Goal: Information Seeking & Learning: Learn about a topic

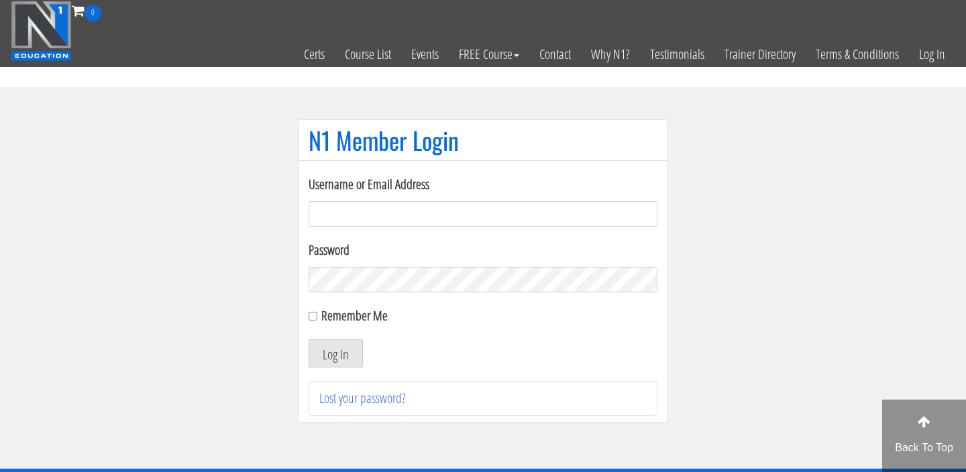
click at [458, 213] on input "Username or Email Address" at bounding box center [483, 213] width 349 height 25
type input "davelee.pt@gmail.com"
click at [350, 348] on button "Log In" at bounding box center [336, 354] width 54 height 28
click at [342, 354] on button "Log In" at bounding box center [336, 354] width 54 height 28
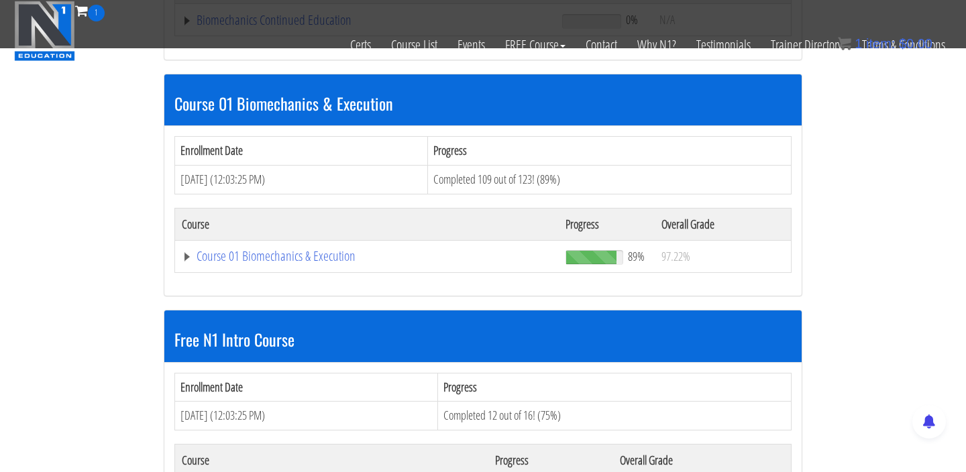
scroll to position [348, 0]
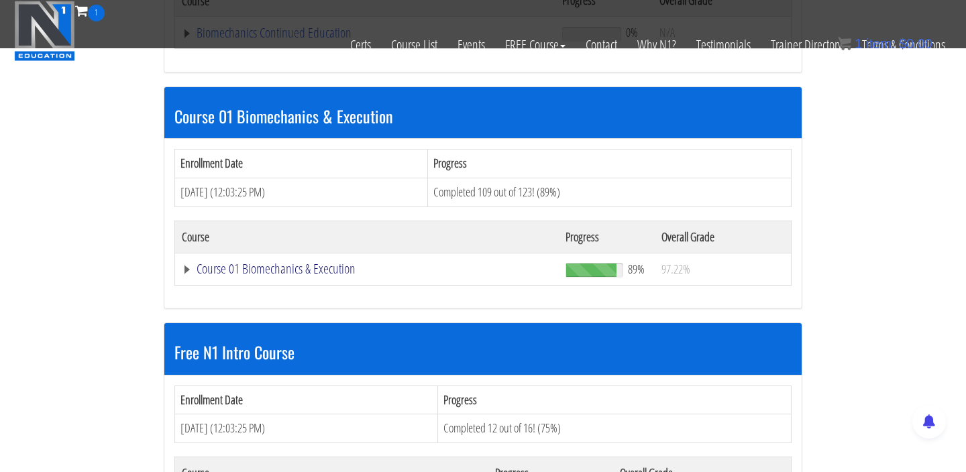
click at [319, 274] on link "Course 01 Biomechanics & Execution" at bounding box center [367, 268] width 370 height 13
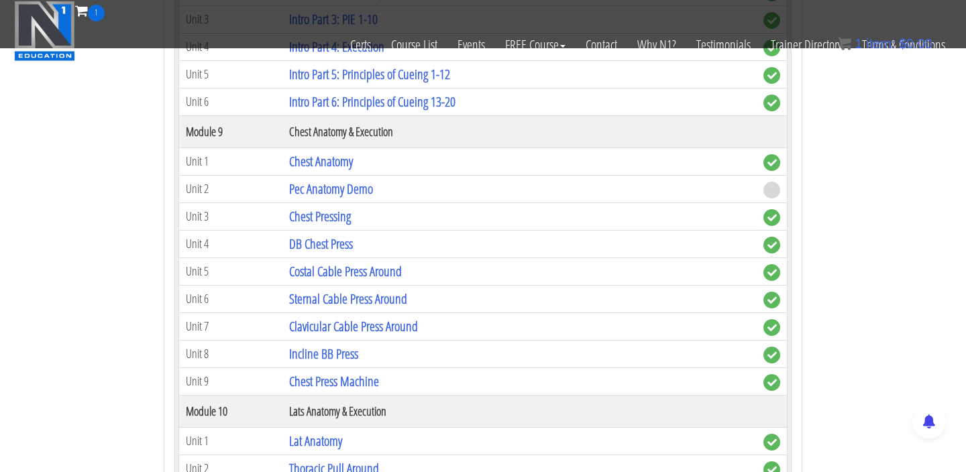
scroll to position [2269, 0]
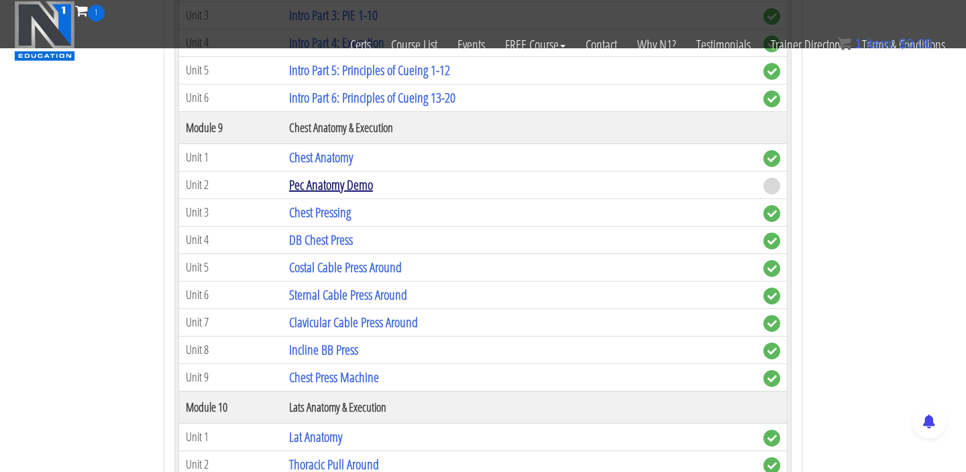
click at [343, 185] on link "Pec Anatomy Demo" at bounding box center [331, 185] width 84 height 18
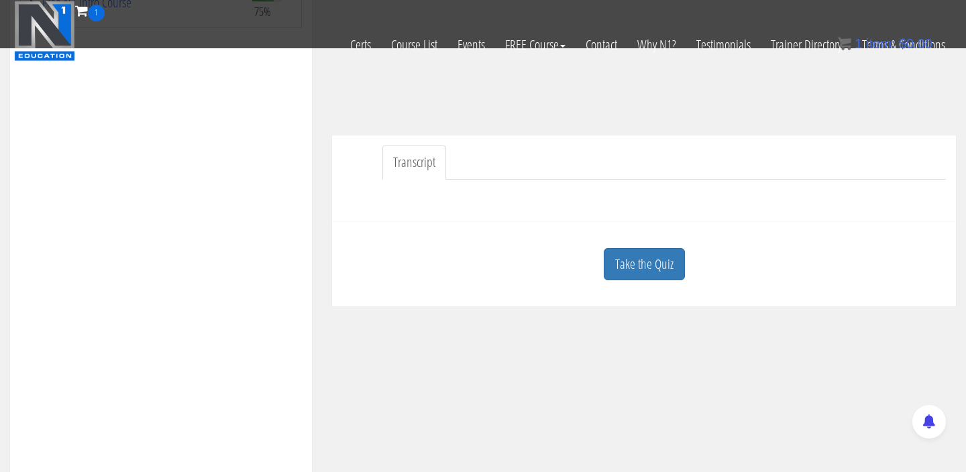
scroll to position [294, 0]
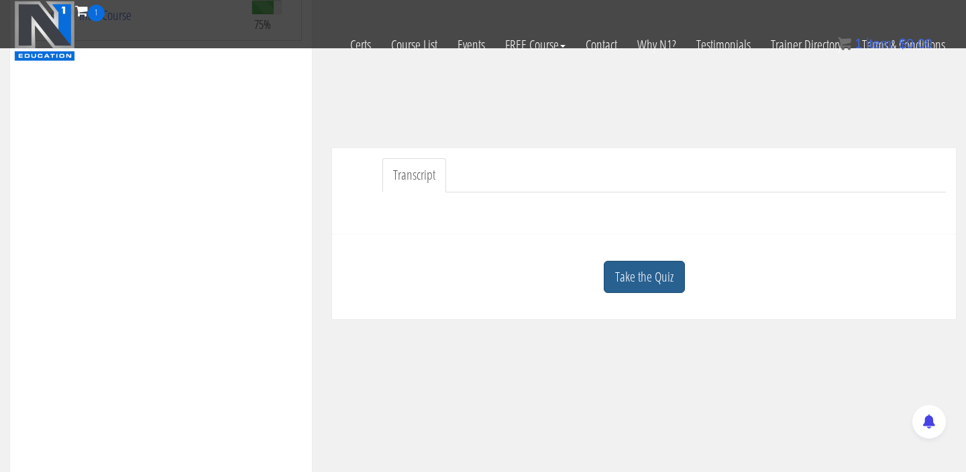
click at [659, 281] on link "Take the Quiz" at bounding box center [644, 277] width 81 height 33
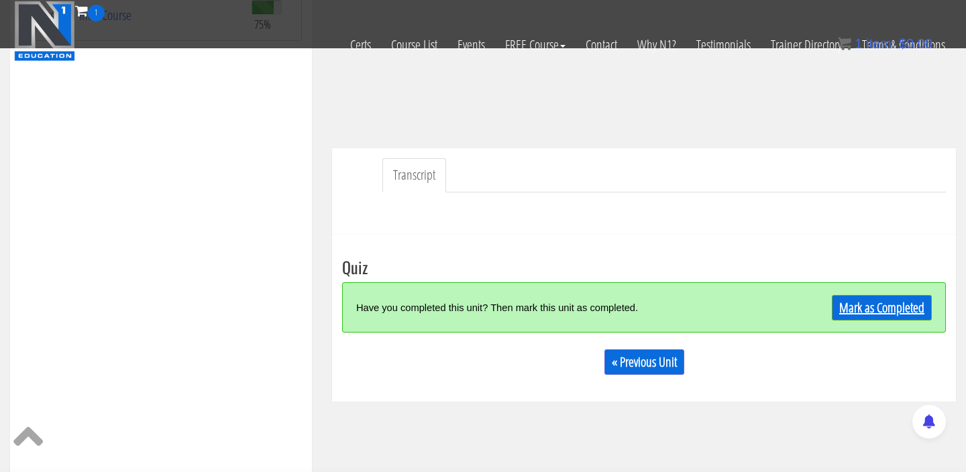
click at [886, 314] on link "Mark as Completed" at bounding box center [882, 307] width 100 height 25
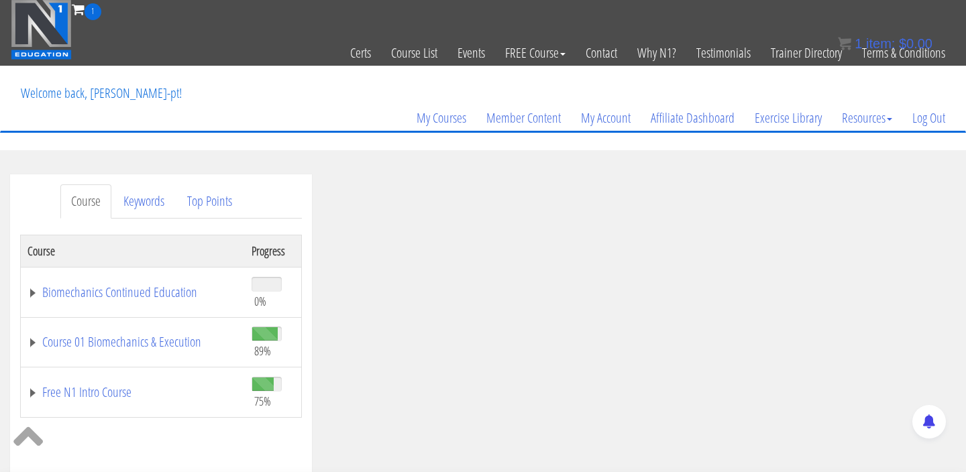
scroll to position [0, 0]
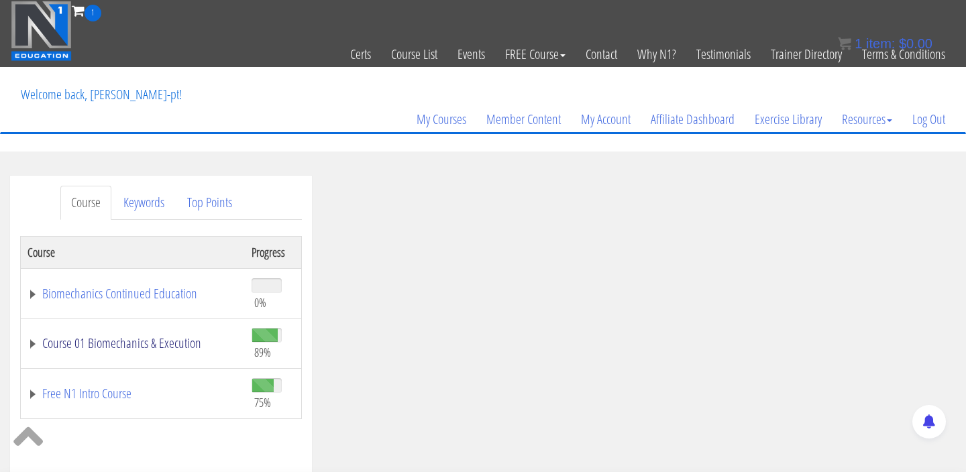
click at [146, 344] on link "Course 01 Biomechanics & Execution" at bounding box center [133, 343] width 211 height 13
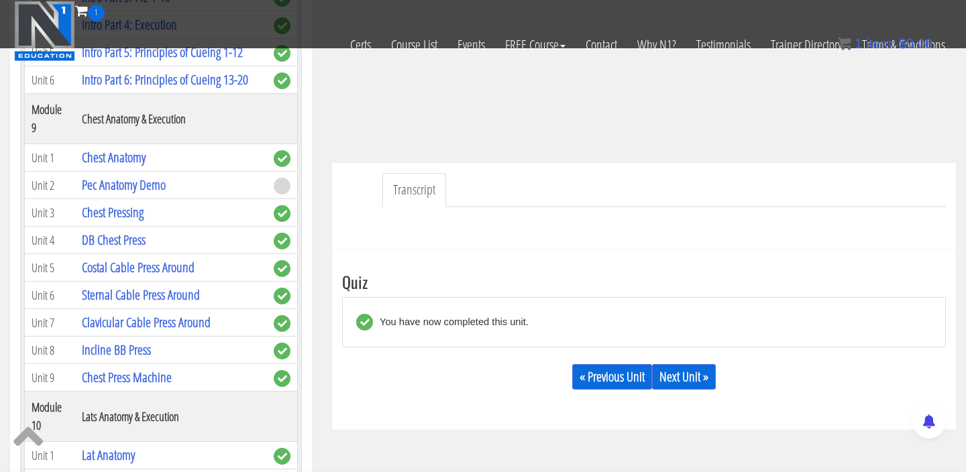
scroll to position [280, 0]
click at [688, 367] on link "Next Unit »" at bounding box center [684, 376] width 64 height 25
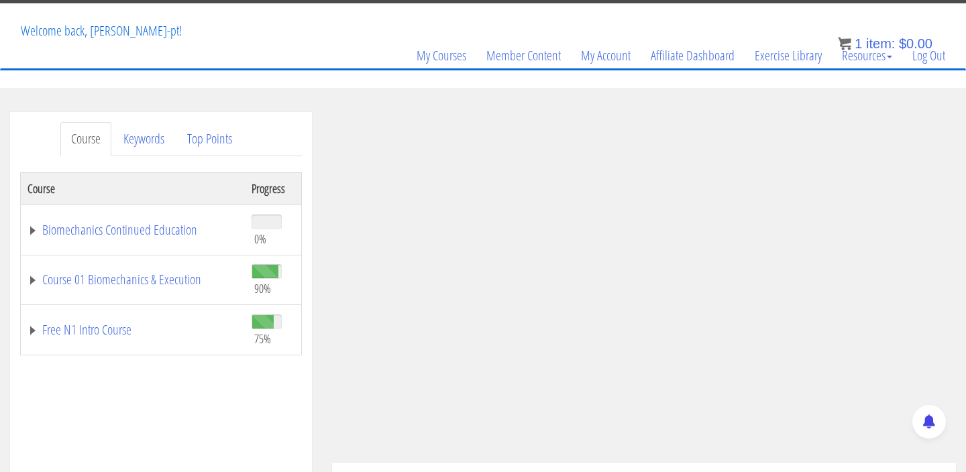
scroll to position [45, 0]
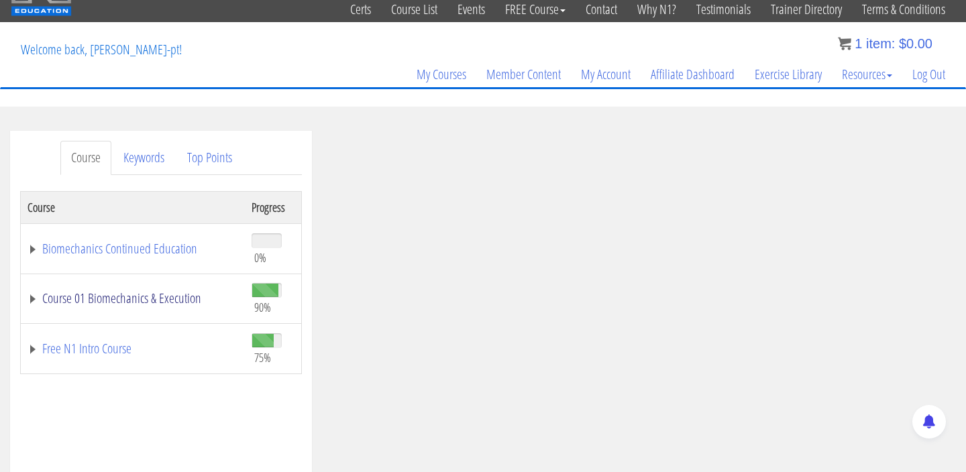
click at [176, 297] on link "Course 01 Biomechanics & Execution" at bounding box center [133, 298] width 211 height 13
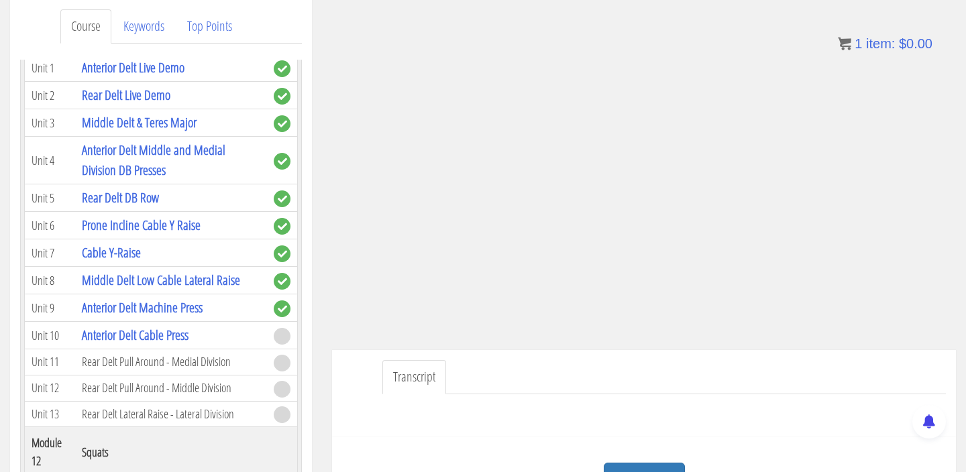
scroll to position [2939, 0]
click at [151, 325] on link "Anterior Delt Cable Press" at bounding box center [135, 334] width 107 height 18
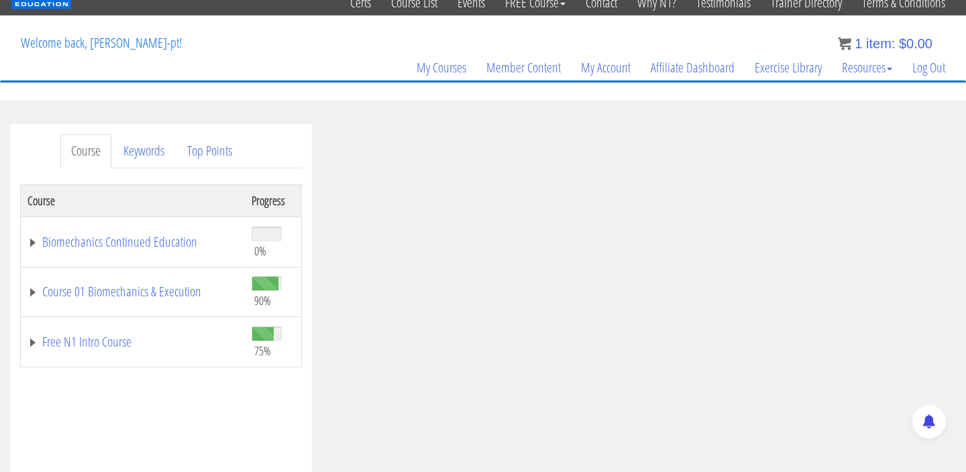
scroll to position [68, 0]
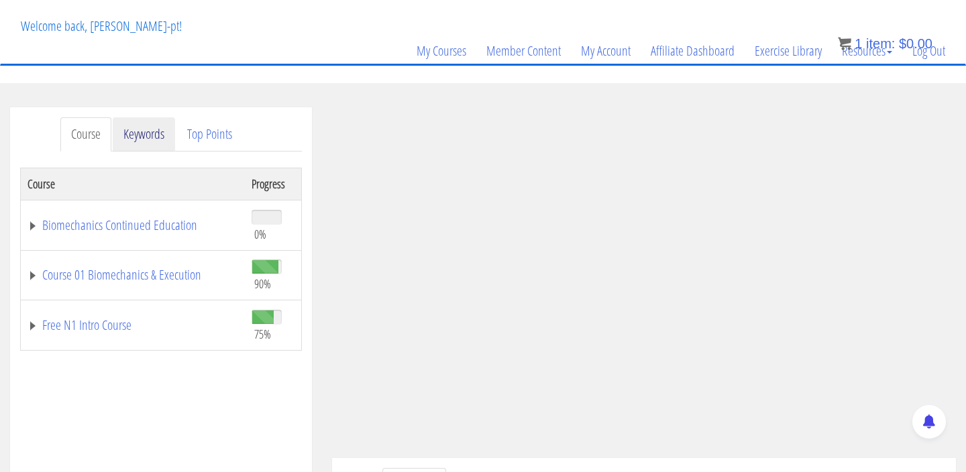
click at [144, 141] on link "Keywords" at bounding box center [144, 134] width 62 height 34
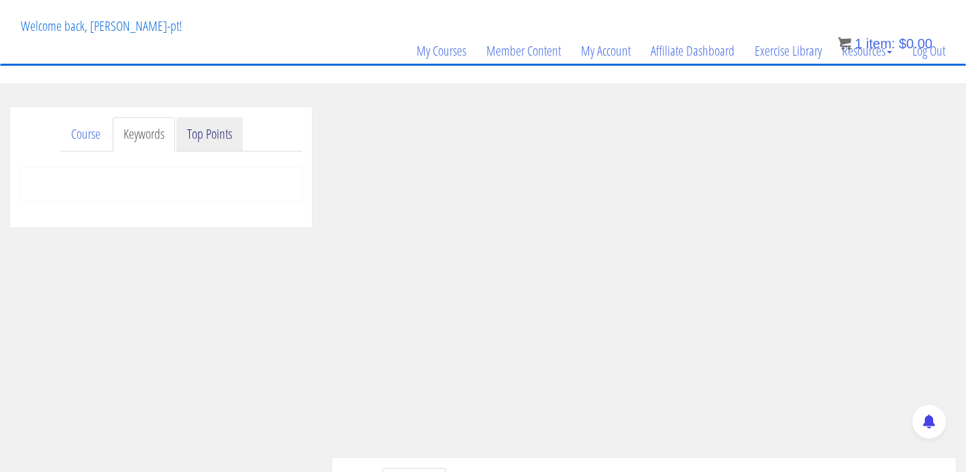
click at [220, 140] on link "Top Points" at bounding box center [209, 134] width 66 height 34
click at [77, 132] on link "Course" at bounding box center [85, 134] width 51 height 34
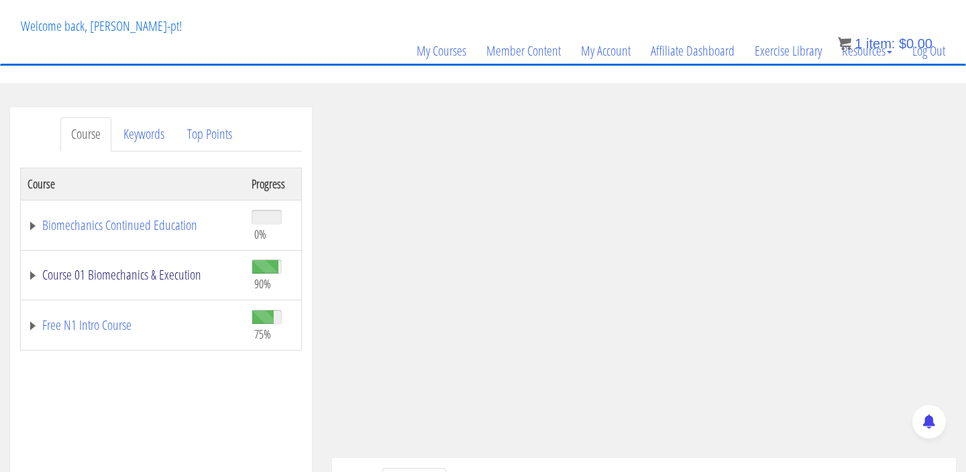
click at [164, 270] on link "Course 01 Biomechanics & Execution" at bounding box center [133, 274] width 211 height 13
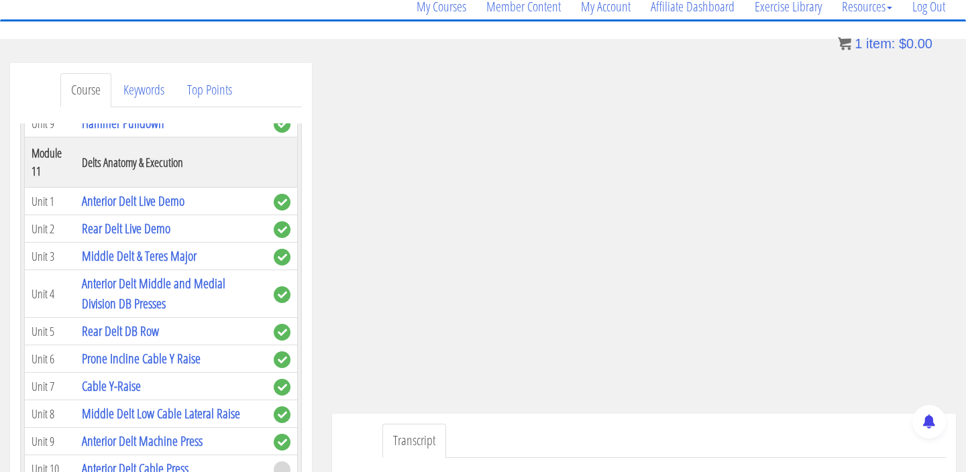
scroll to position [115, 0]
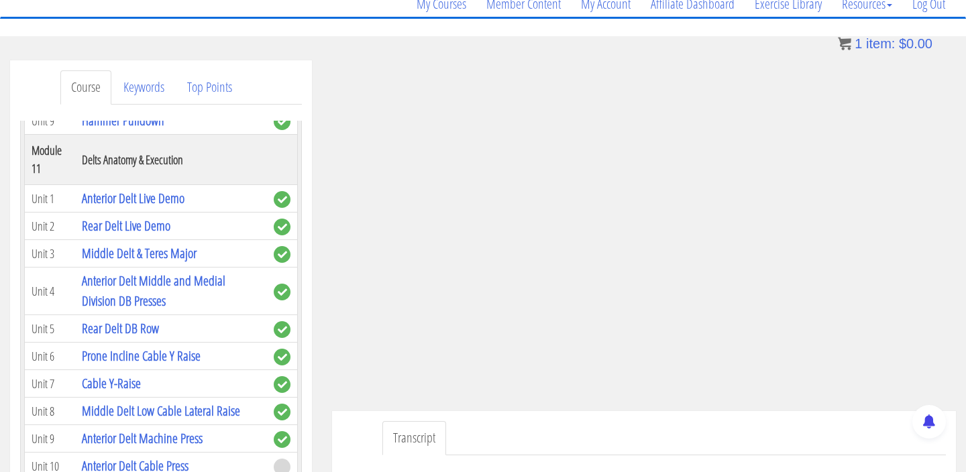
click at [285, 459] on span at bounding box center [282, 467] width 17 height 17
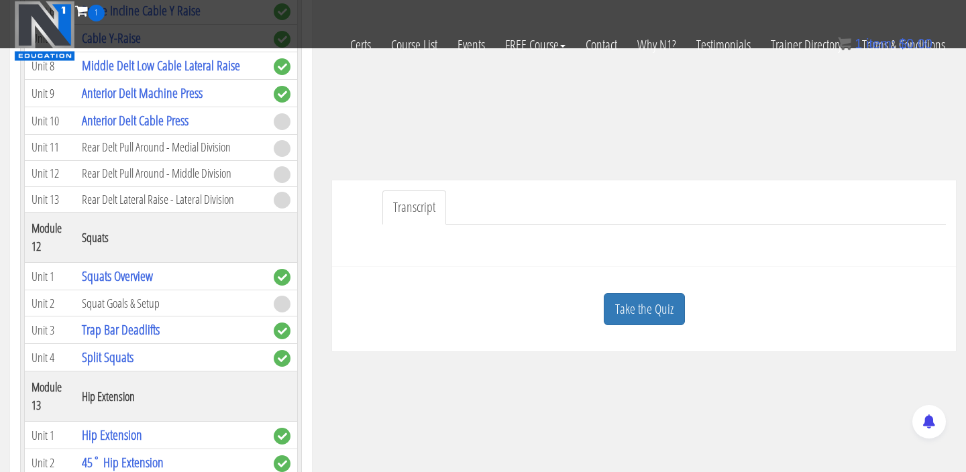
scroll to position [262, 0]
click at [656, 305] on link "Take the Quiz" at bounding box center [644, 309] width 81 height 33
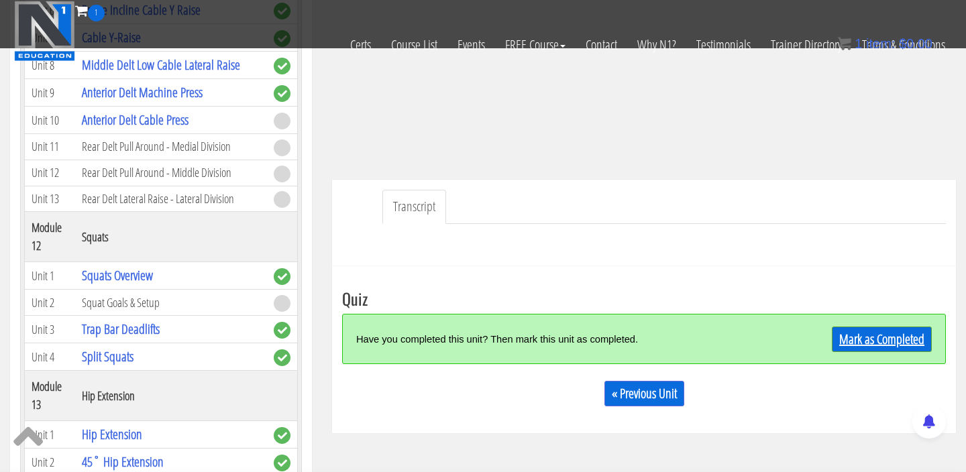
click at [863, 337] on link "Mark as Completed" at bounding box center [882, 339] width 100 height 25
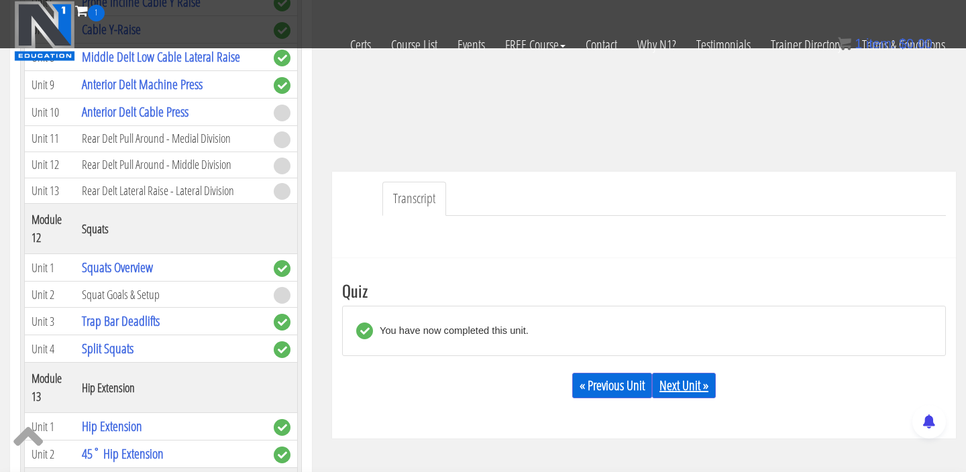
scroll to position [281, 0]
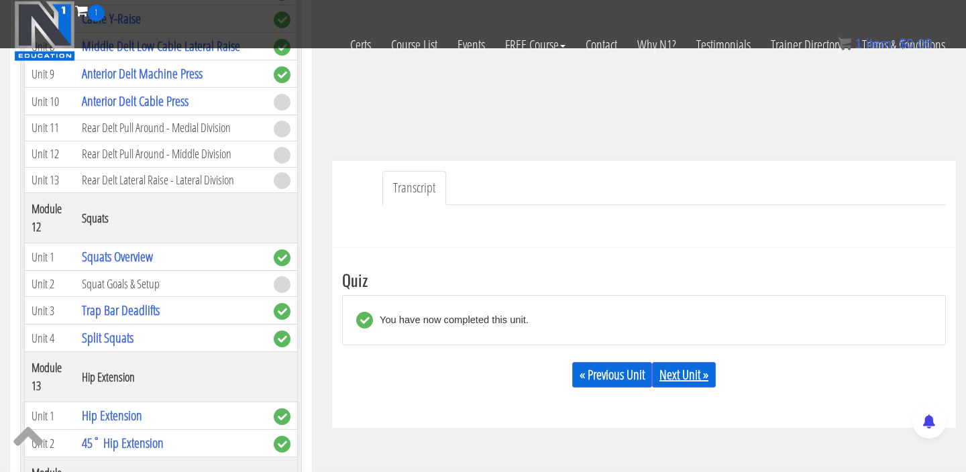
click at [672, 380] on link "Next Unit »" at bounding box center [684, 374] width 64 height 25
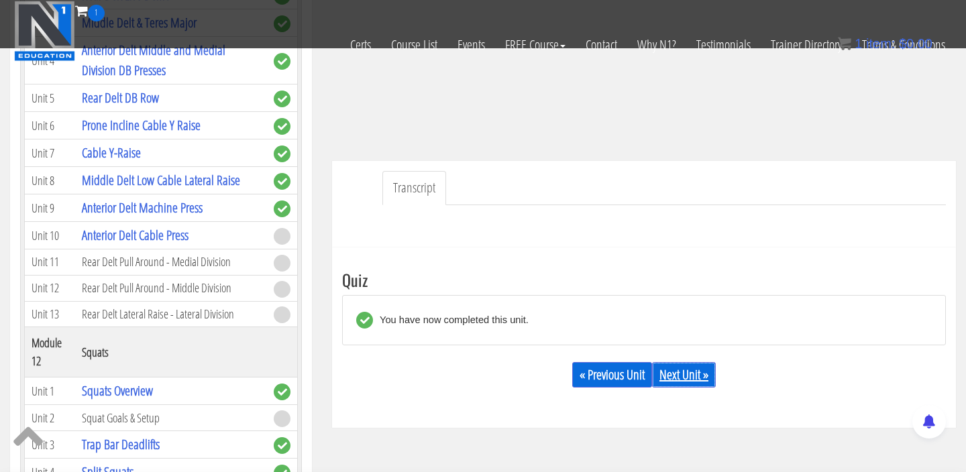
scroll to position [2848, 0]
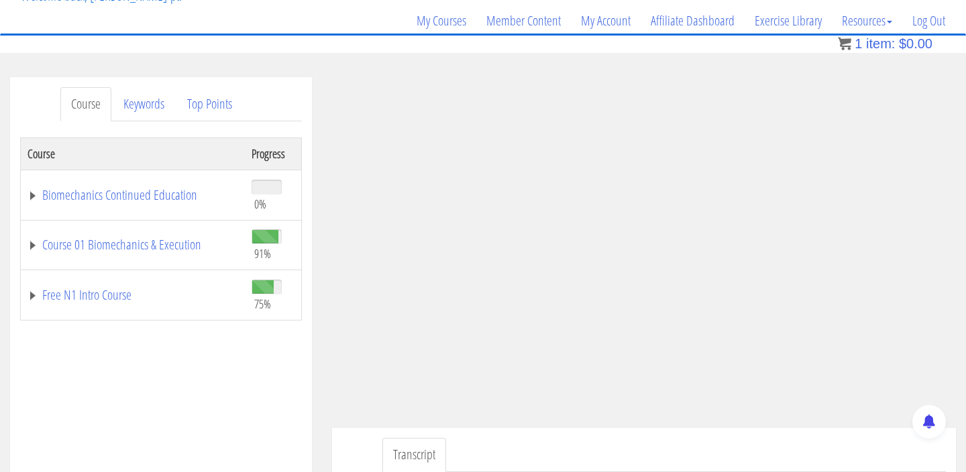
scroll to position [97, 0]
click at [148, 252] on link "Course 01 Biomechanics & Execution" at bounding box center [133, 246] width 211 height 13
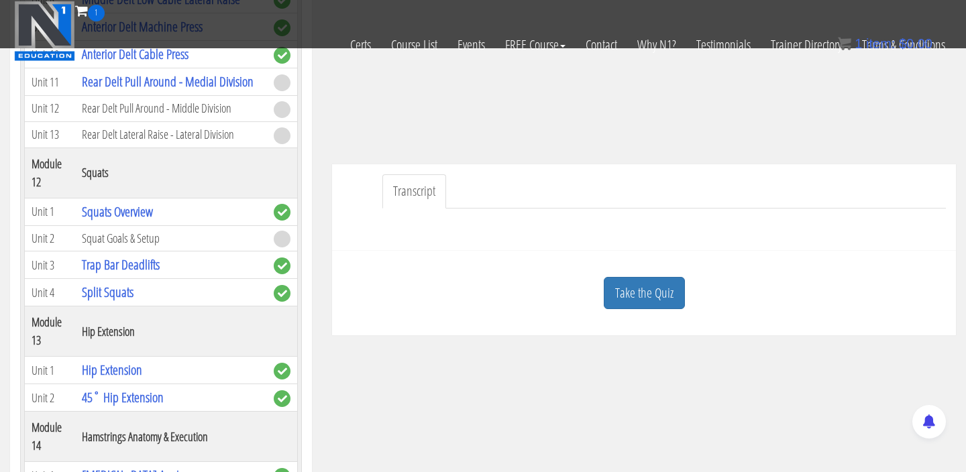
scroll to position [311, 0]
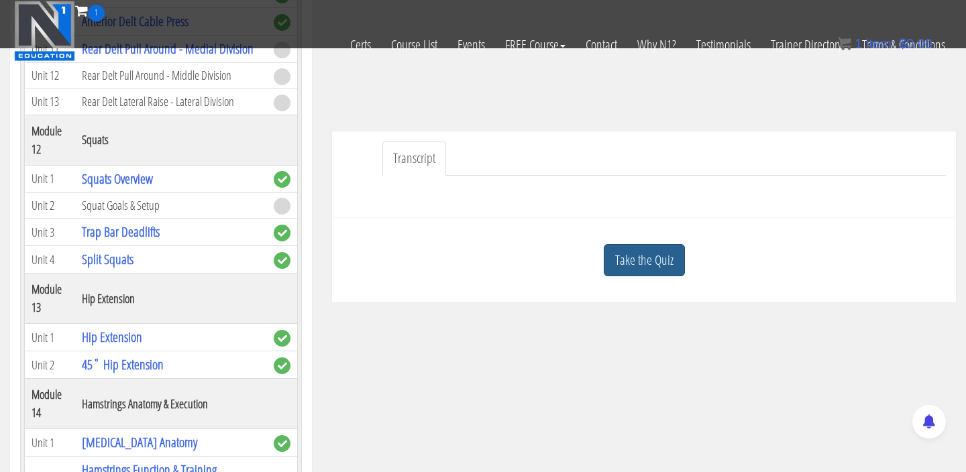
click at [629, 264] on link "Take the Quiz" at bounding box center [644, 260] width 81 height 33
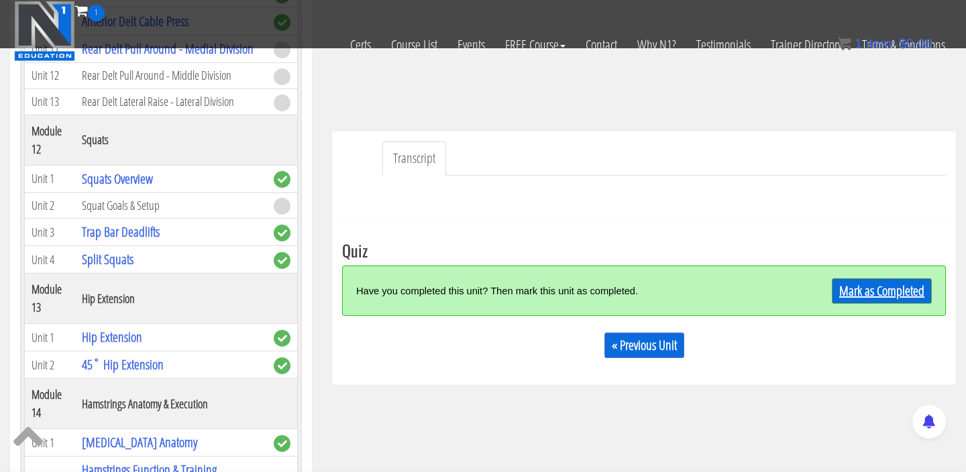
click at [900, 280] on link "Mark as Completed" at bounding box center [882, 290] width 100 height 25
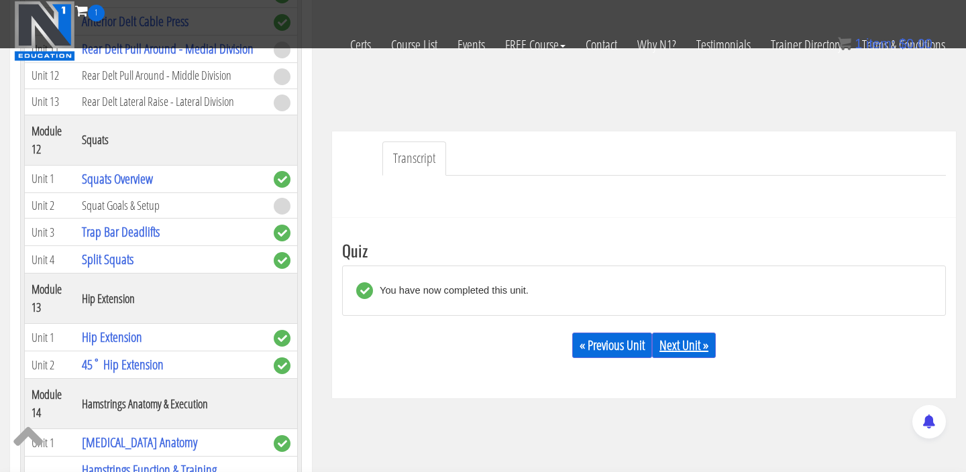
click at [691, 346] on link "Next Unit »" at bounding box center [684, 345] width 64 height 25
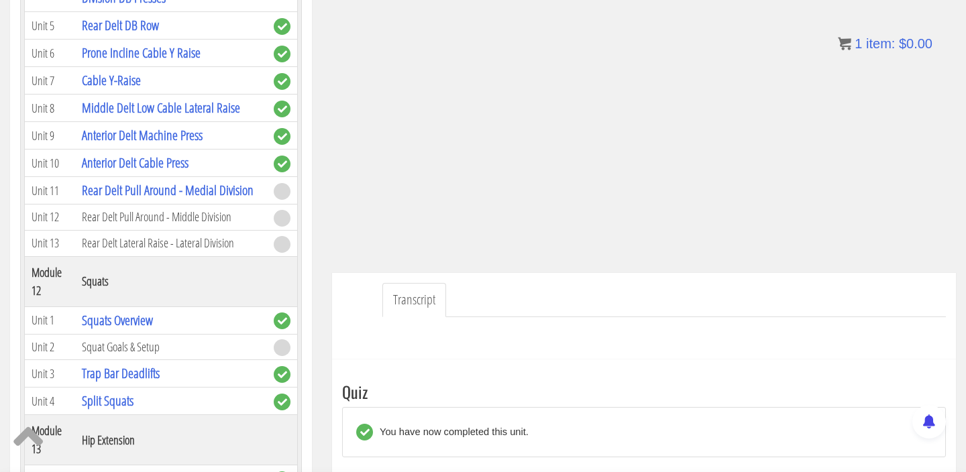
scroll to position [102, 0]
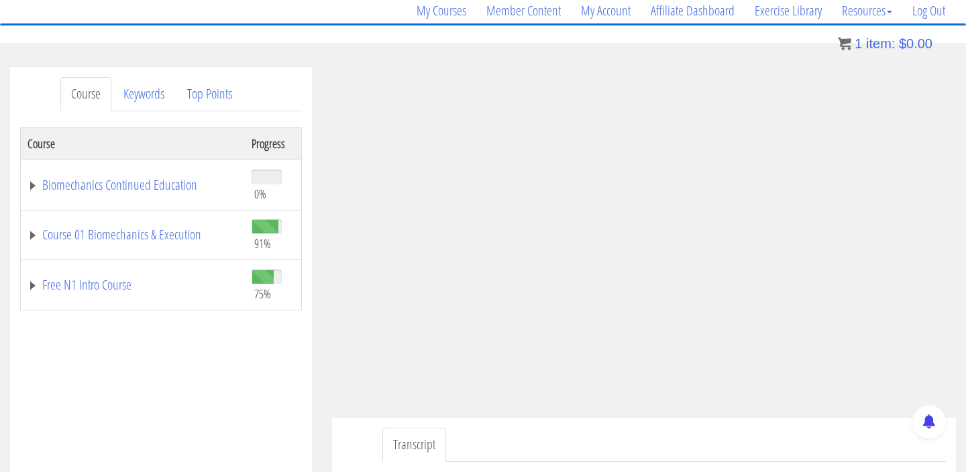
scroll to position [115, 0]
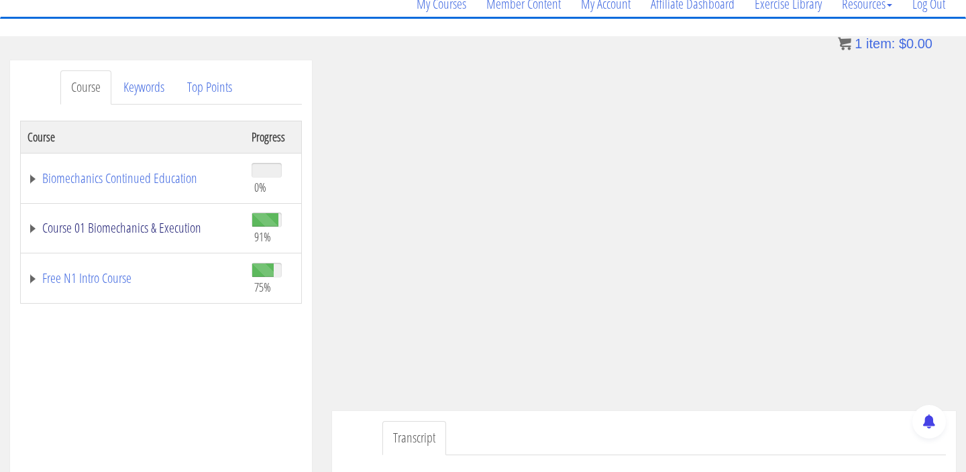
click at [163, 228] on link "Course 01 Biomechanics & Execution" at bounding box center [133, 227] width 211 height 13
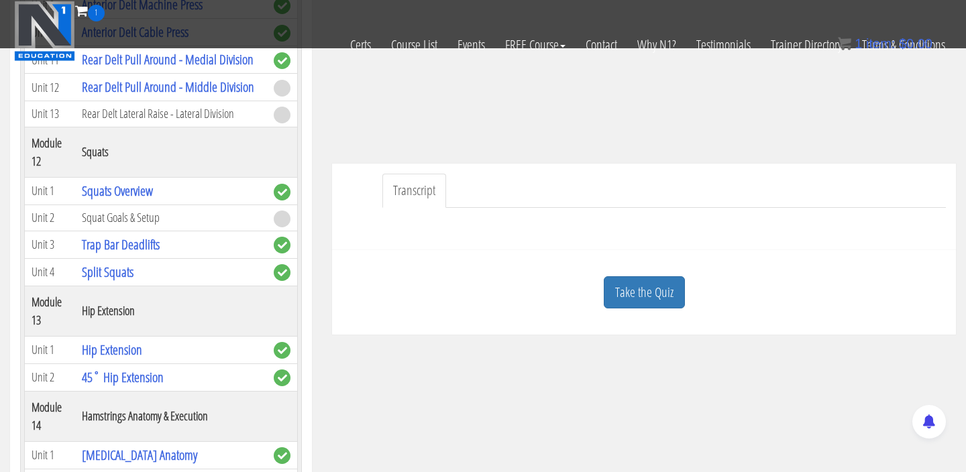
scroll to position [282, 0]
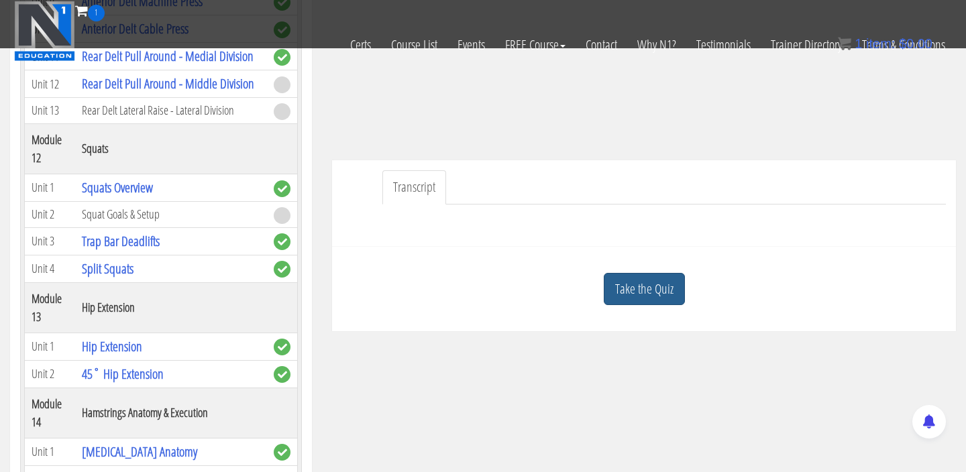
click at [673, 297] on link "Take the Quiz" at bounding box center [644, 289] width 81 height 33
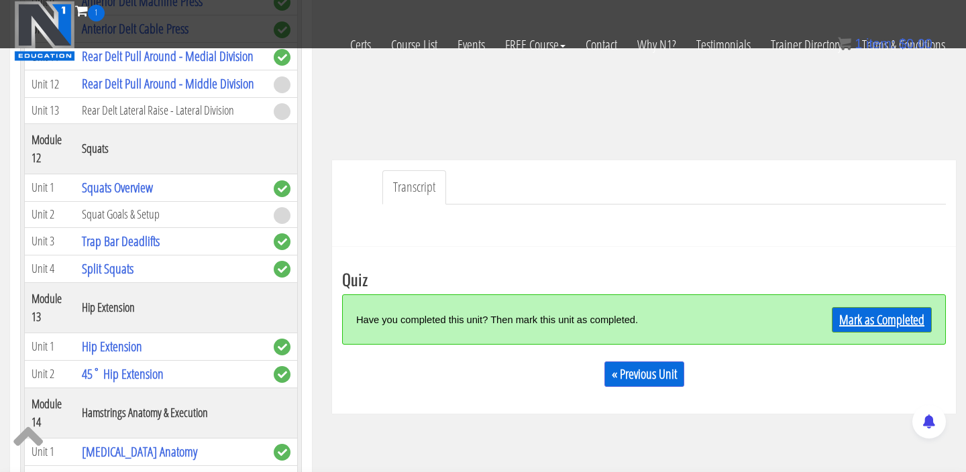
click at [900, 323] on link "Mark as Completed" at bounding box center [882, 319] width 100 height 25
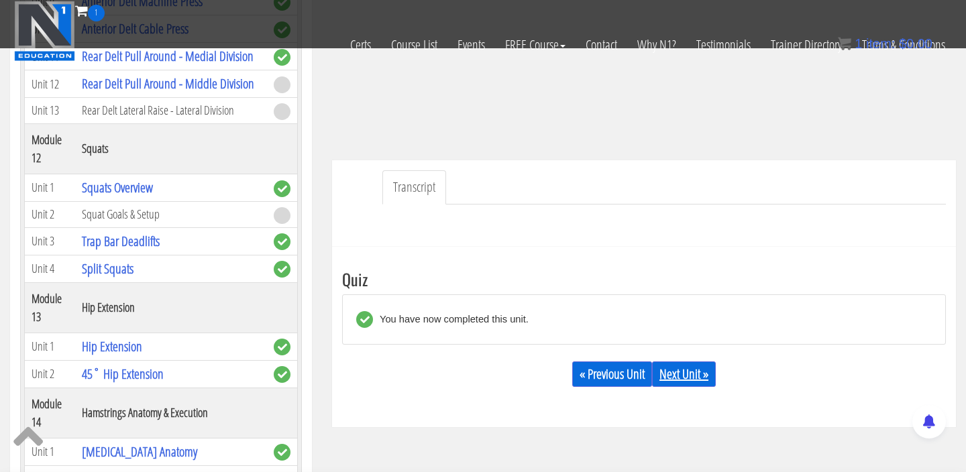
click at [678, 376] on link "Next Unit »" at bounding box center [684, 374] width 64 height 25
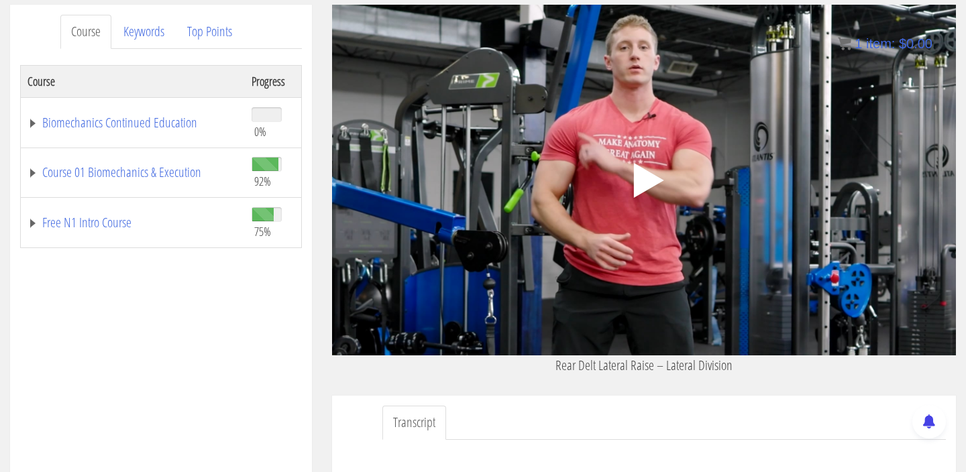
scroll to position [166, 0]
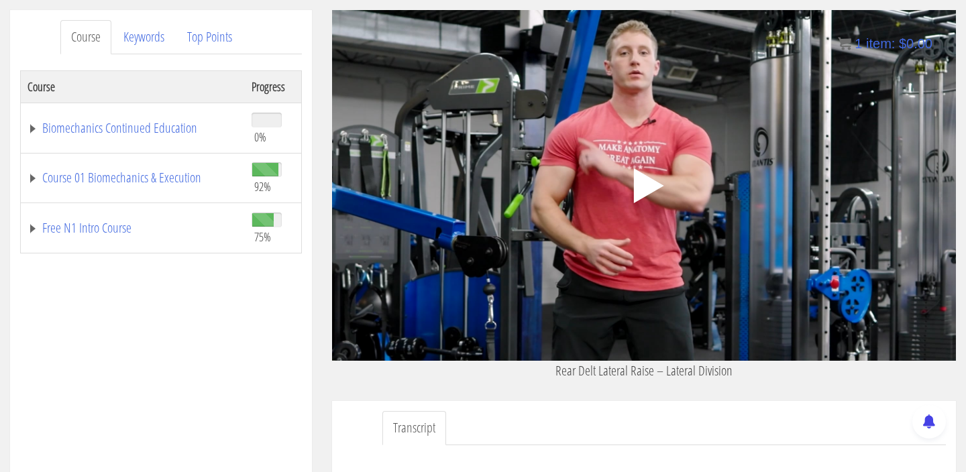
click at [646, 189] on polygon at bounding box center [649, 185] width 30 height 35
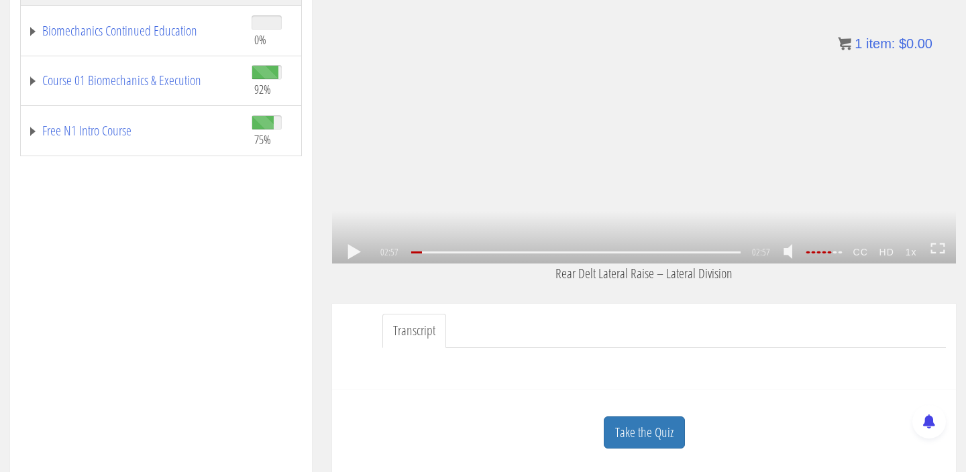
scroll to position [331, 0]
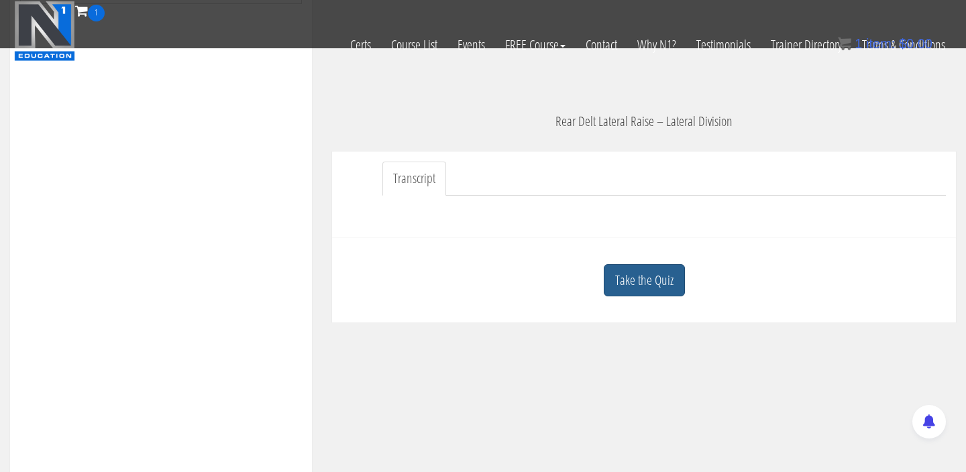
click at [660, 283] on link "Take the Quiz" at bounding box center [644, 280] width 81 height 33
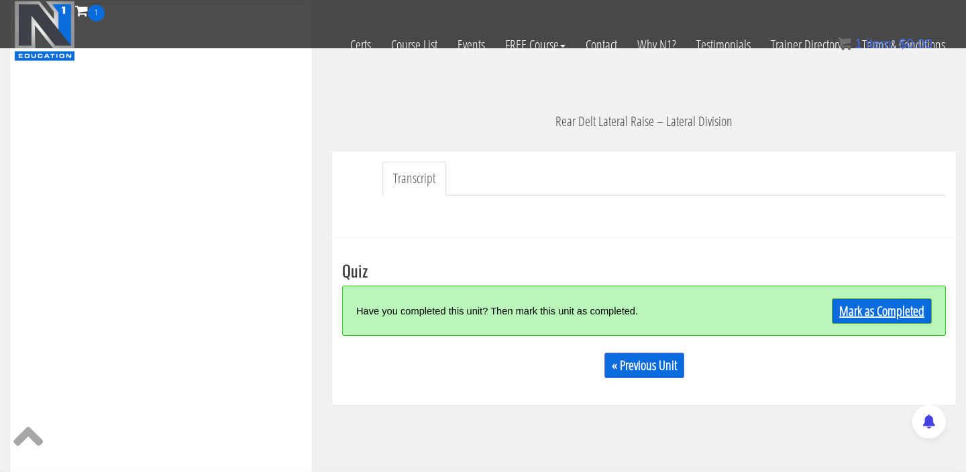
click at [904, 313] on link "Mark as Completed" at bounding box center [882, 311] width 100 height 25
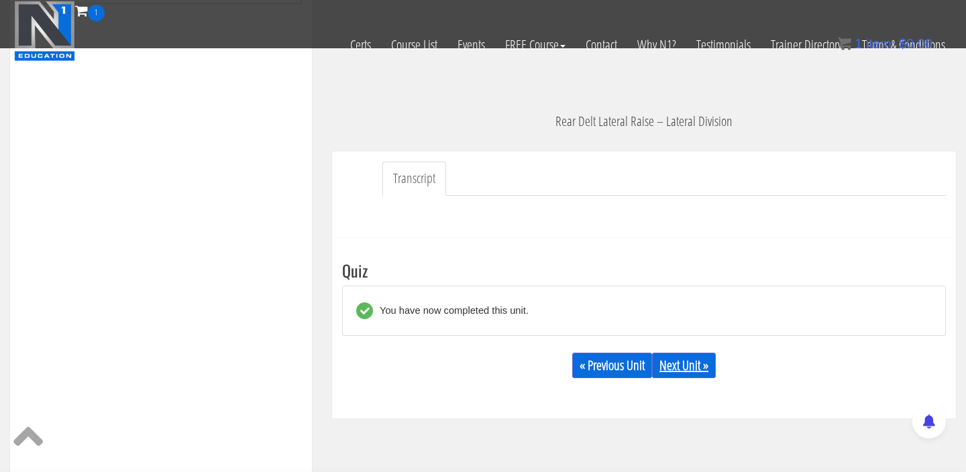
click at [675, 360] on link "Next Unit »" at bounding box center [684, 365] width 64 height 25
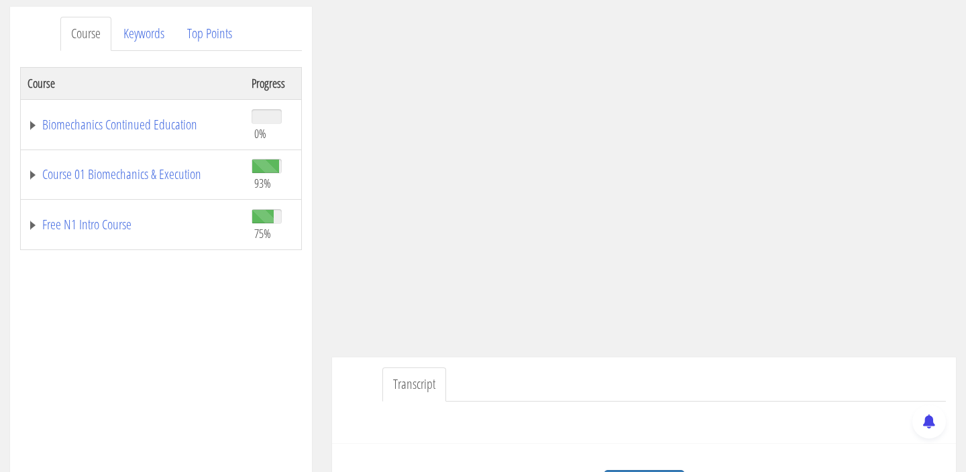
scroll to position [171, 0]
click at [149, 171] on link "Course 01 Biomechanics & Execution" at bounding box center [133, 172] width 211 height 13
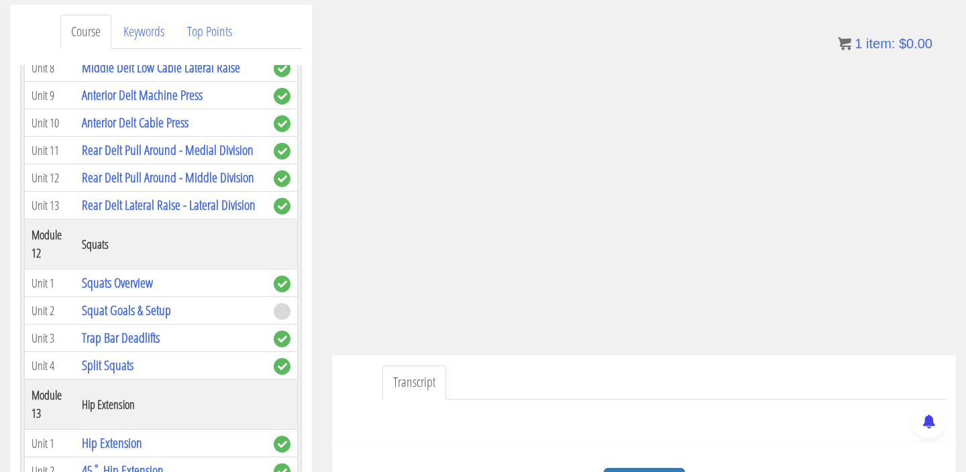
scroll to position [3162, 0]
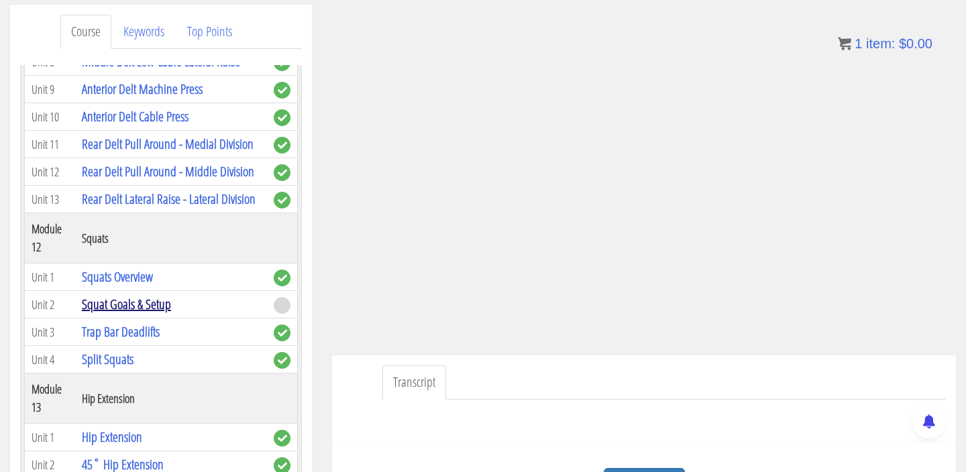
click at [160, 295] on link "Squat Goals & Setup" at bounding box center [126, 304] width 89 height 18
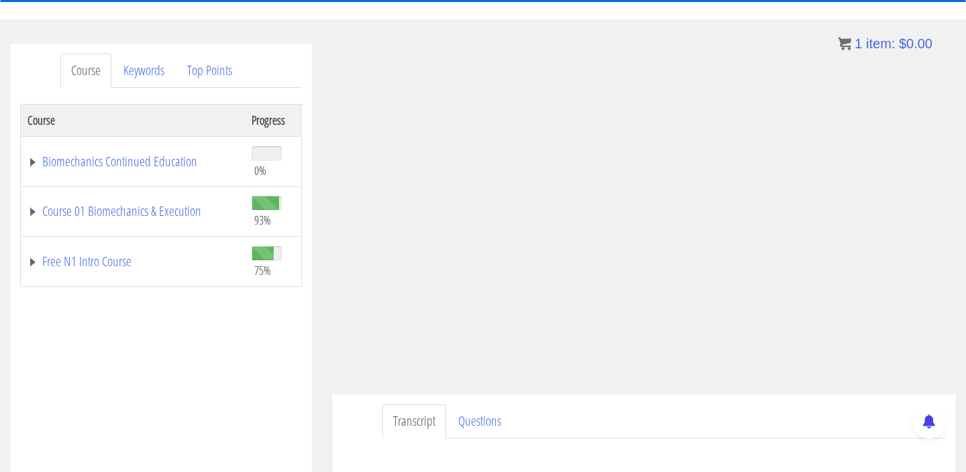
scroll to position [134, 0]
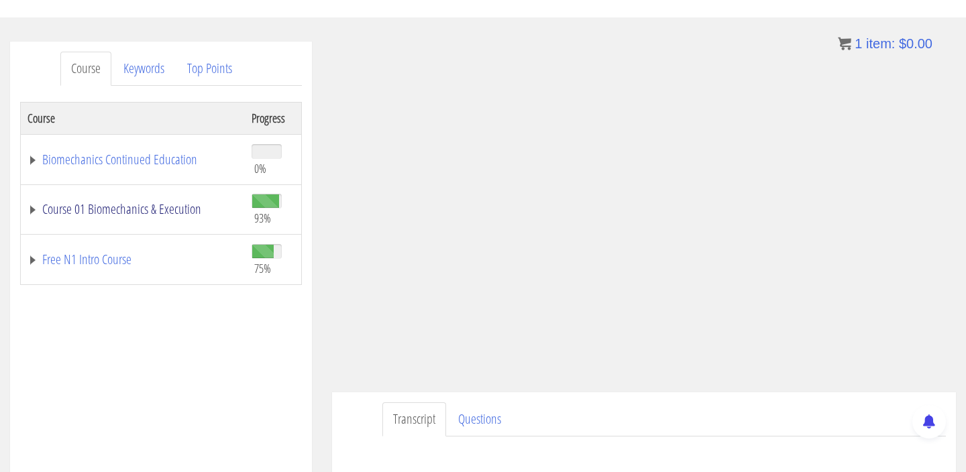
click at [136, 204] on link "Course 01 Biomechanics & Execution" at bounding box center [133, 209] width 211 height 13
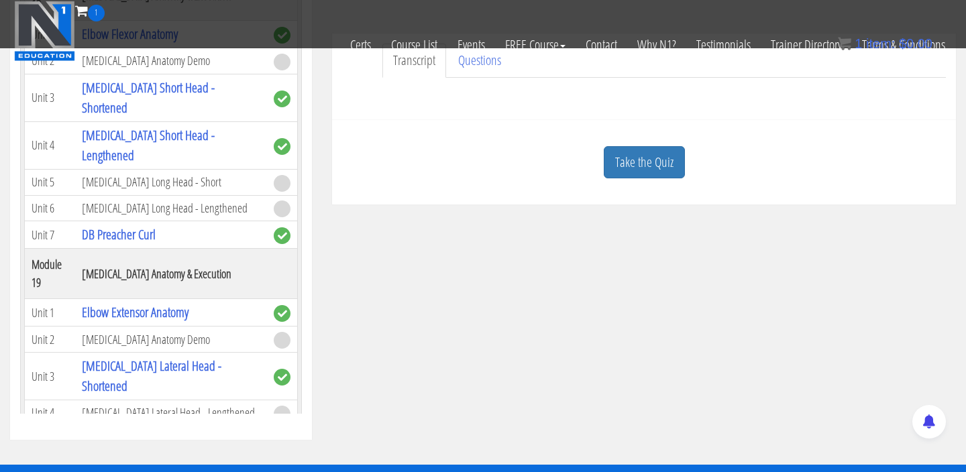
scroll to position [425, 0]
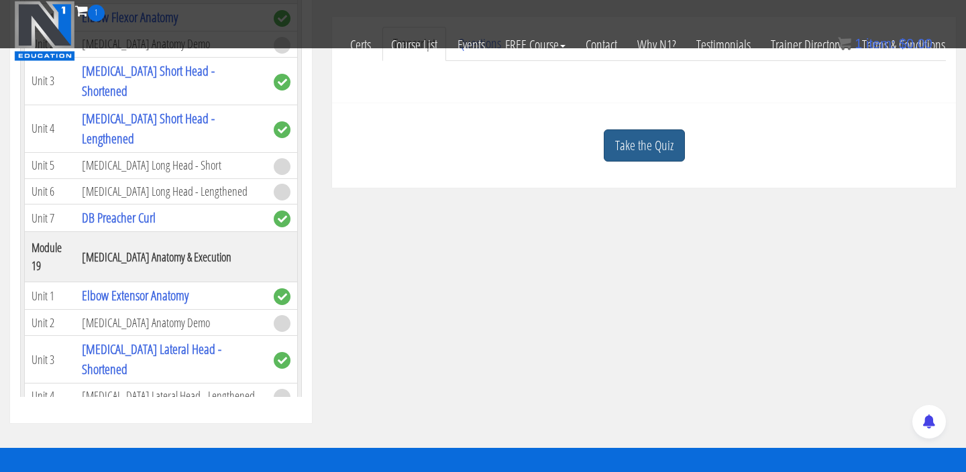
click at [662, 141] on link "Take the Quiz" at bounding box center [644, 145] width 81 height 33
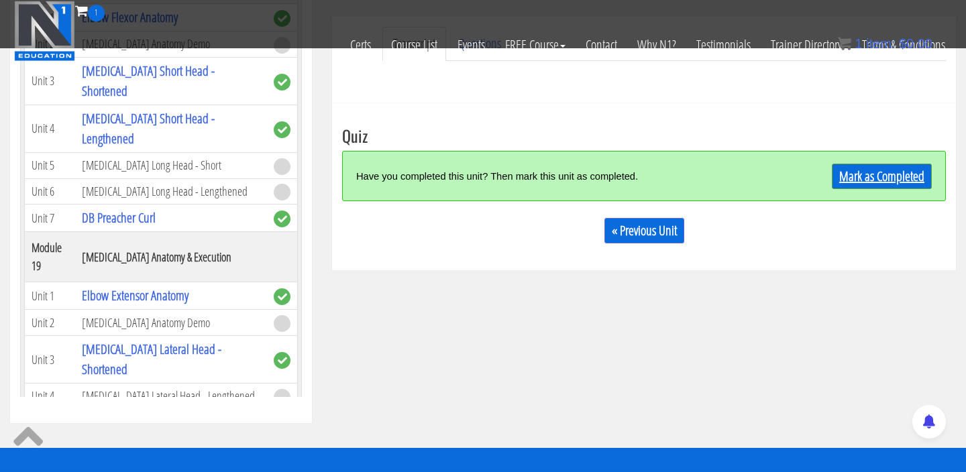
click at [893, 185] on link "Mark as Completed" at bounding box center [882, 176] width 100 height 25
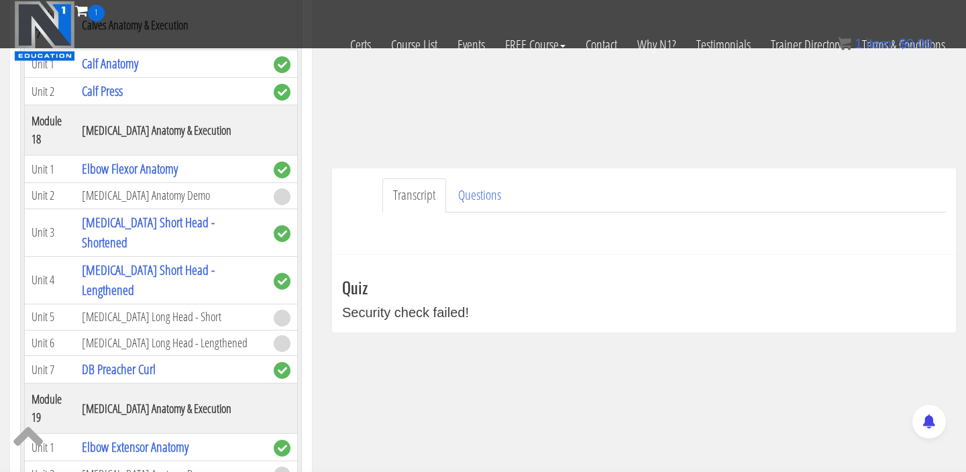
scroll to position [271, 0]
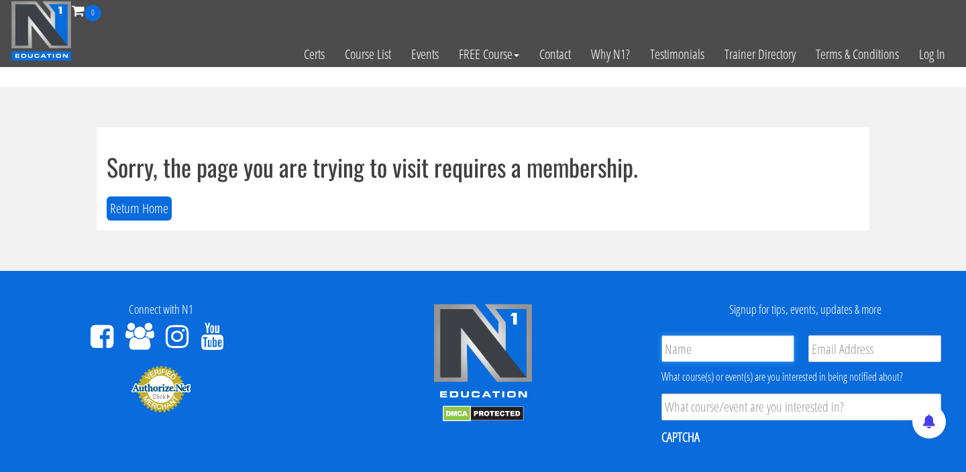
click at [725, 356] on input "Name *" at bounding box center [728, 348] width 133 height 27
type input "[PERSON_NAME]"
type input "[DOMAIN_NAME][EMAIL_ADDRESS][DOMAIN_NAME]"
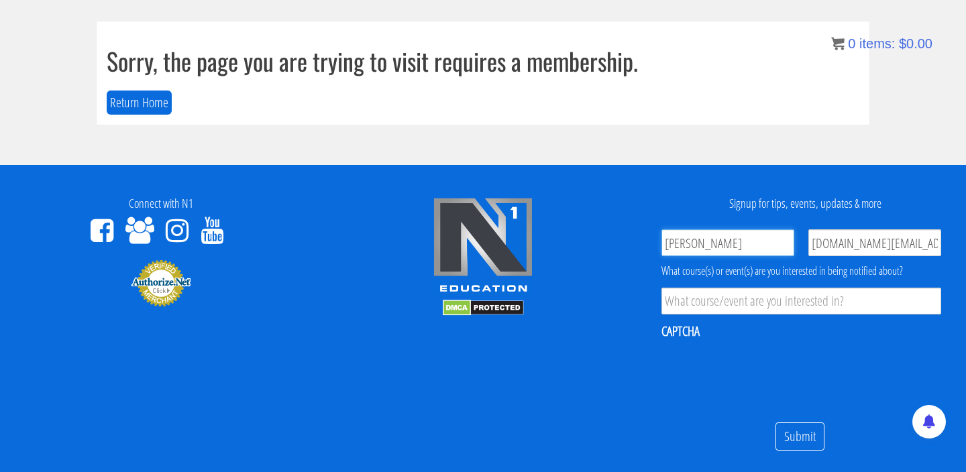
scroll to position [109, 0]
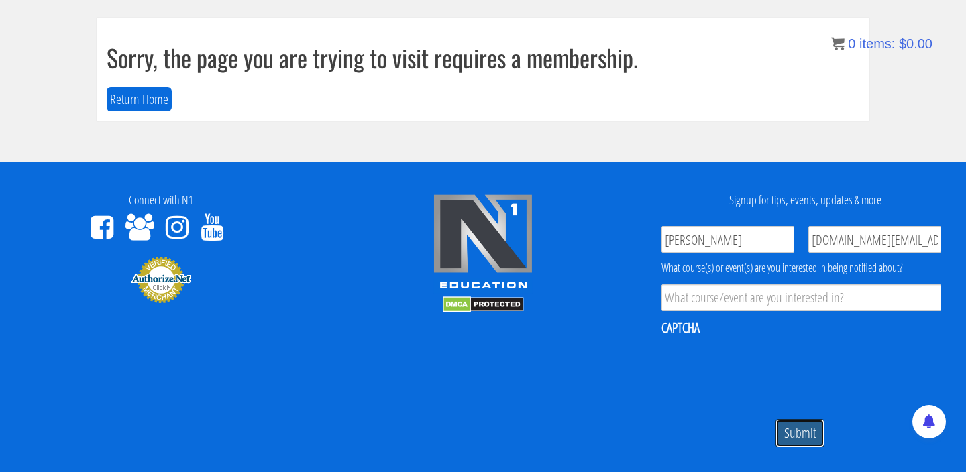
click at [792, 435] on input "Submit" at bounding box center [800, 433] width 49 height 29
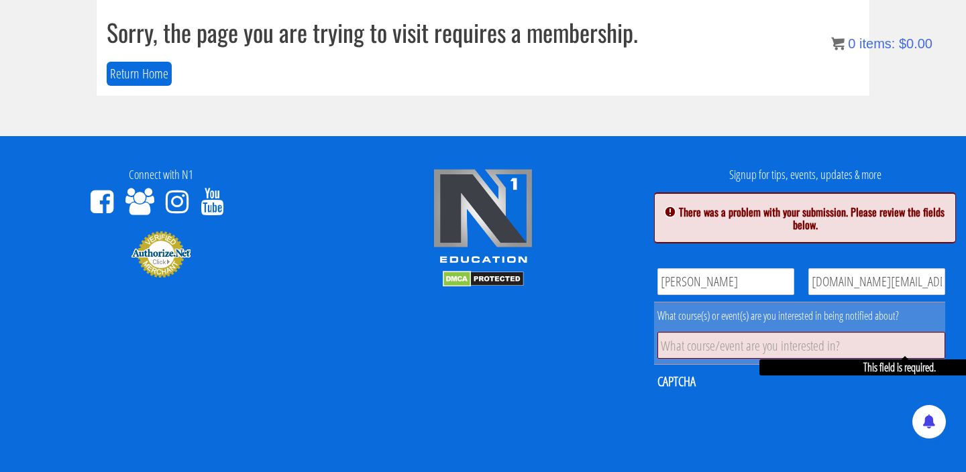
scroll to position [0, 0]
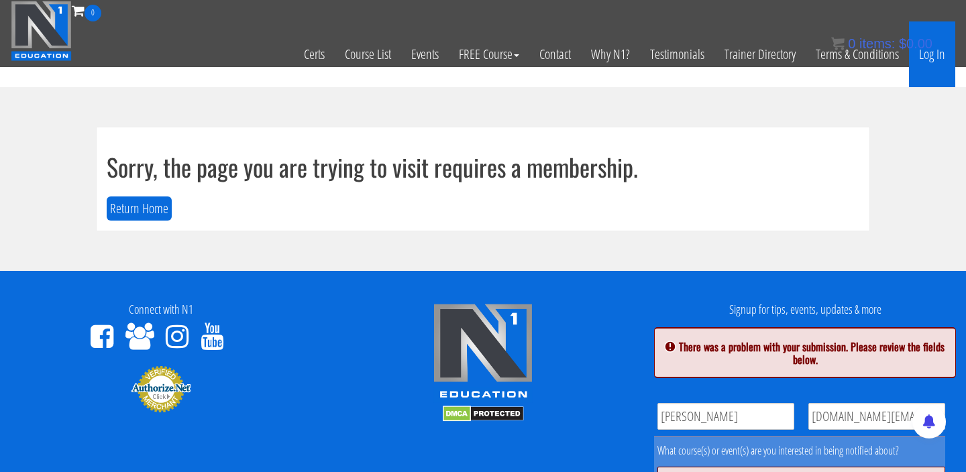
click at [943, 61] on link "Log In" at bounding box center [932, 54] width 46 height 66
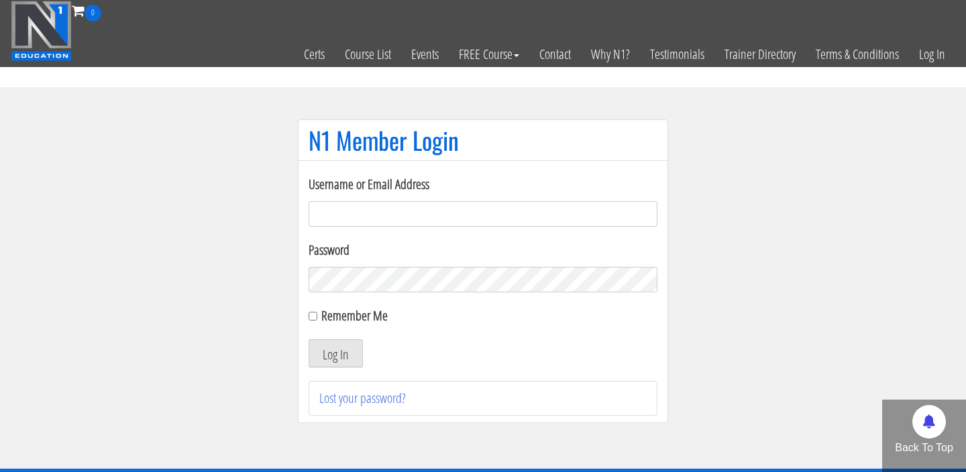
click at [561, 205] on input "Username or Email Address" at bounding box center [483, 213] width 349 height 25
type input "davelee.pt@gmail.com"
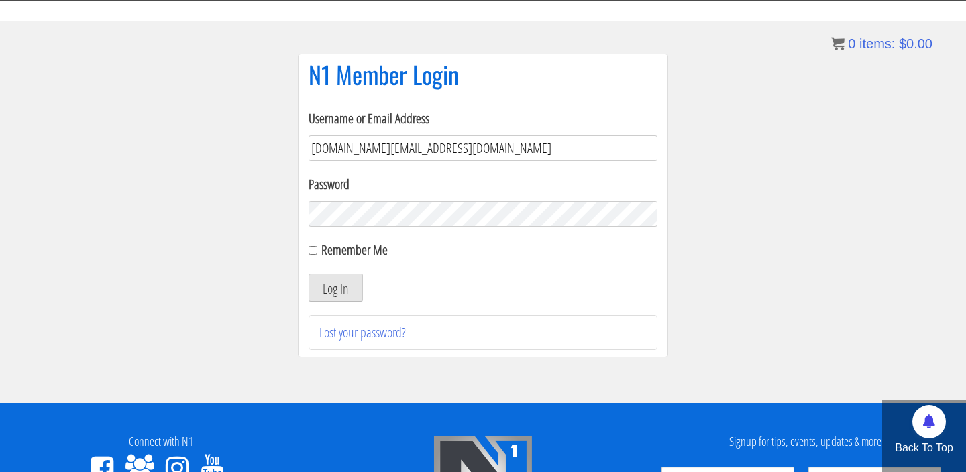
scroll to position [87, 0]
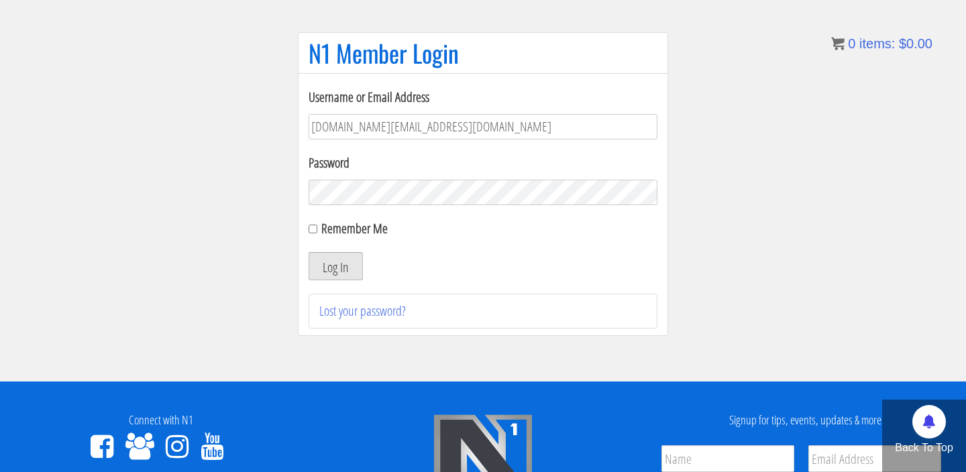
click at [344, 265] on button "Log In" at bounding box center [336, 266] width 54 height 28
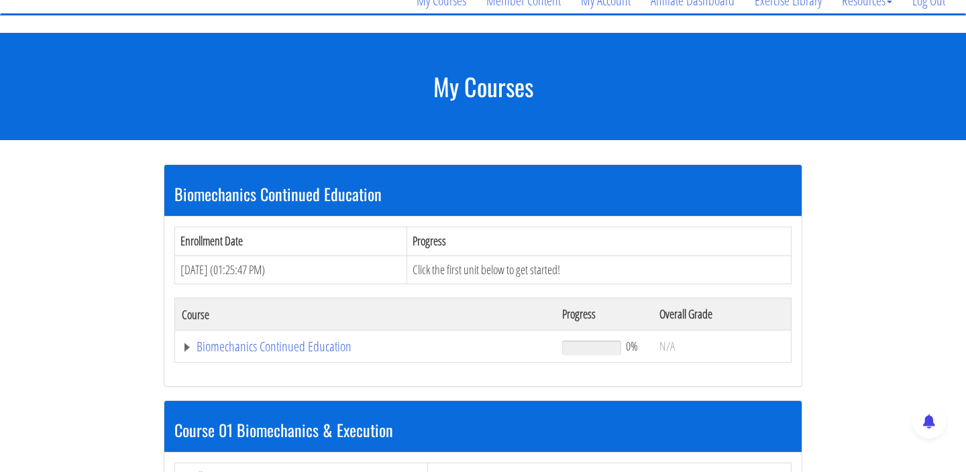
scroll to position [134, 0]
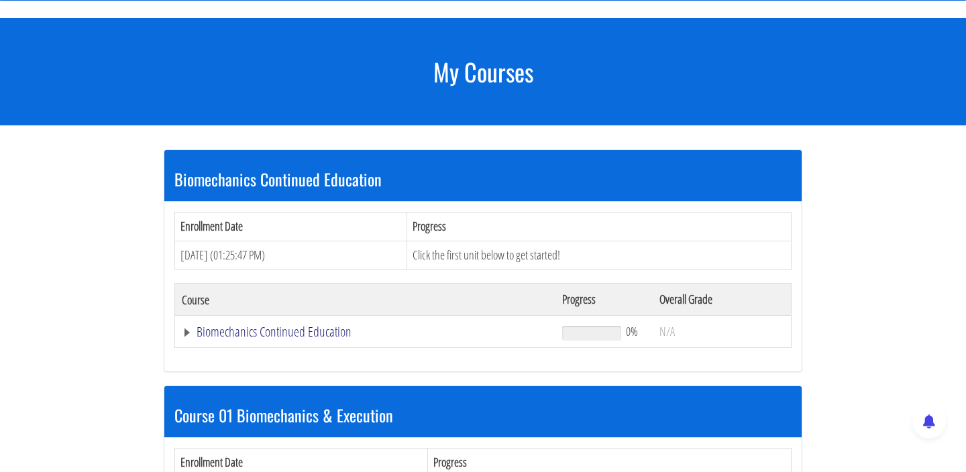
click at [305, 334] on link "Biomechanics Continued Education" at bounding box center [365, 331] width 367 height 13
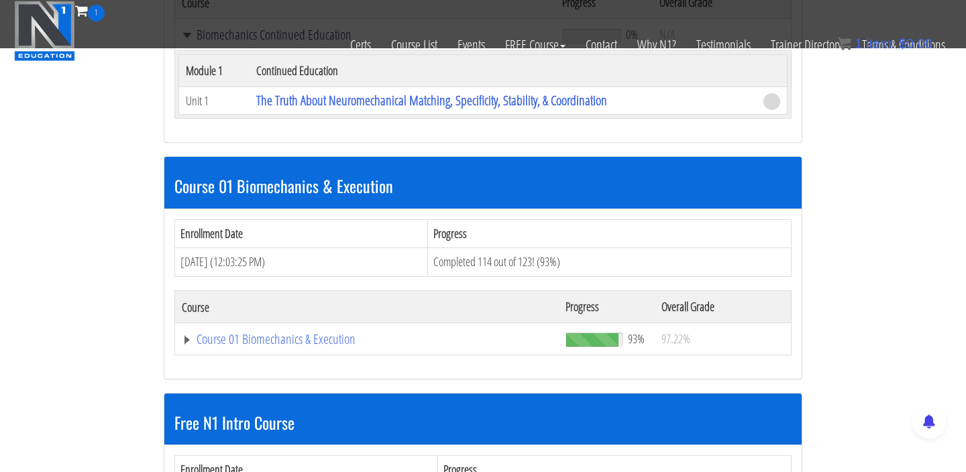
scroll to position [363, 0]
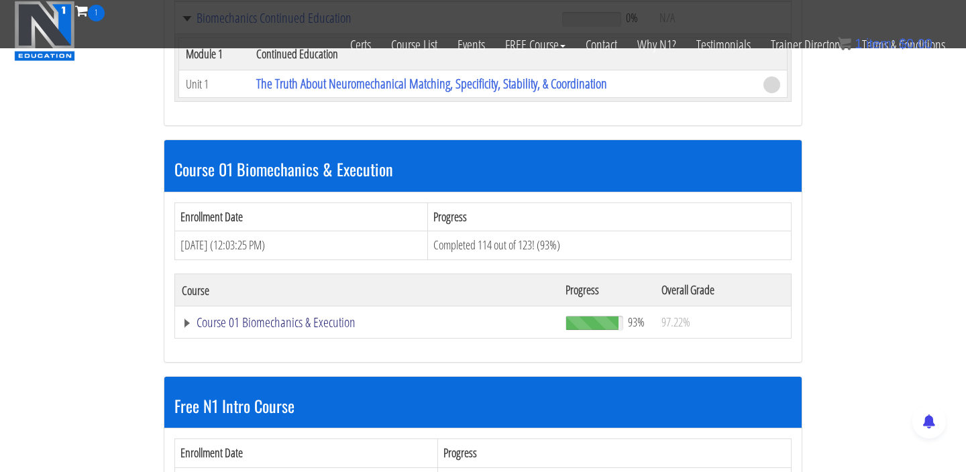
click at [331, 320] on link "Course 01 Biomechanics & Execution" at bounding box center [367, 322] width 370 height 13
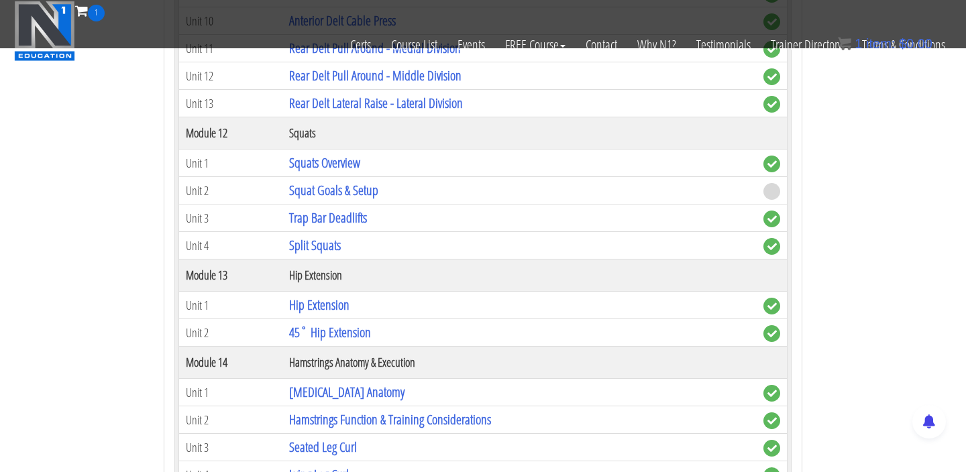
scroll to position [3288, 0]
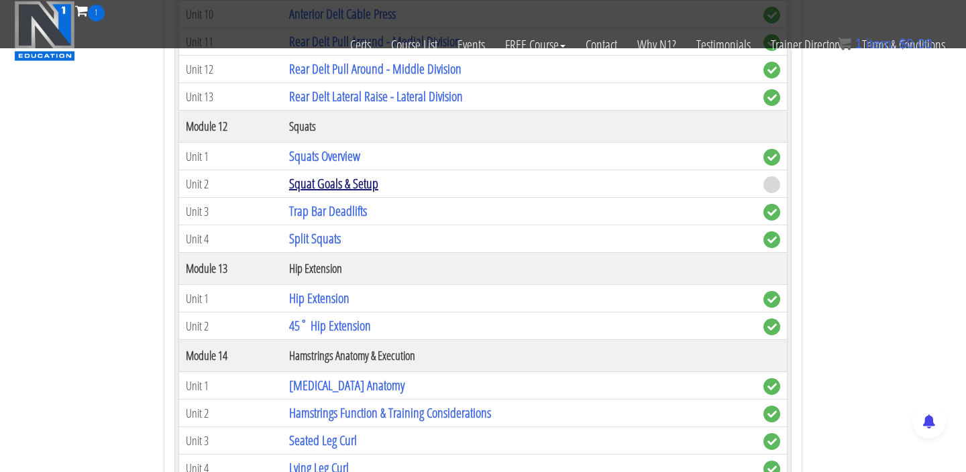
click at [362, 188] on link "Squat Goals & Setup" at bounding box center [333, 183] width 89 height 18
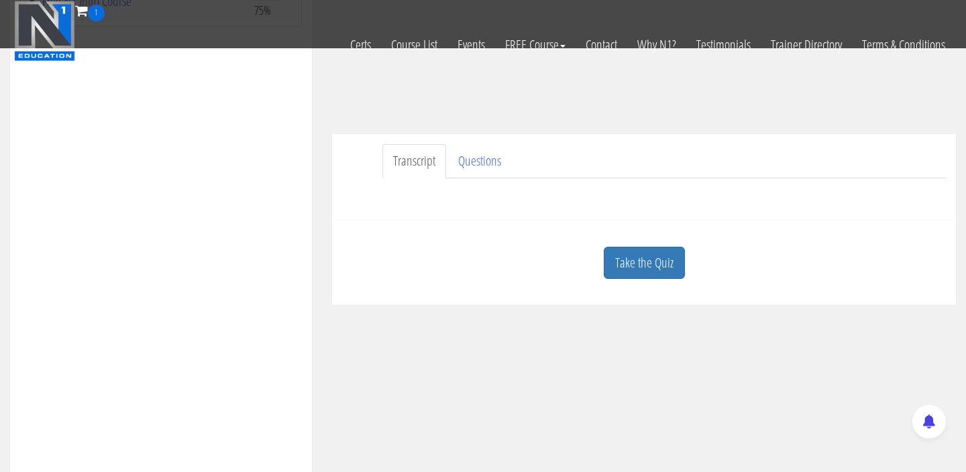
scroll to position [309, 0]
click at [663, 273] on link "Take the Quiz" at bounding box center [644, 262] width 81 height 33
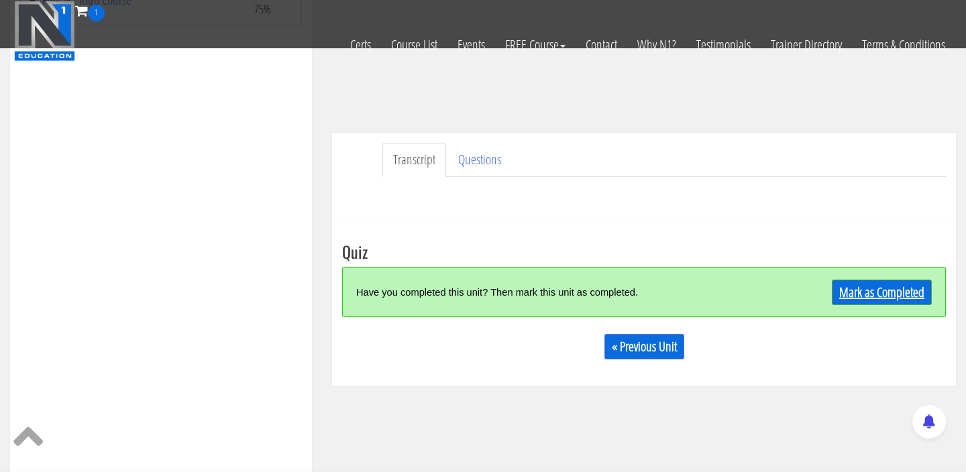
click at [902, 290] on link "Mark as Completed" at bounding box center [882, 292] width 100 height 25
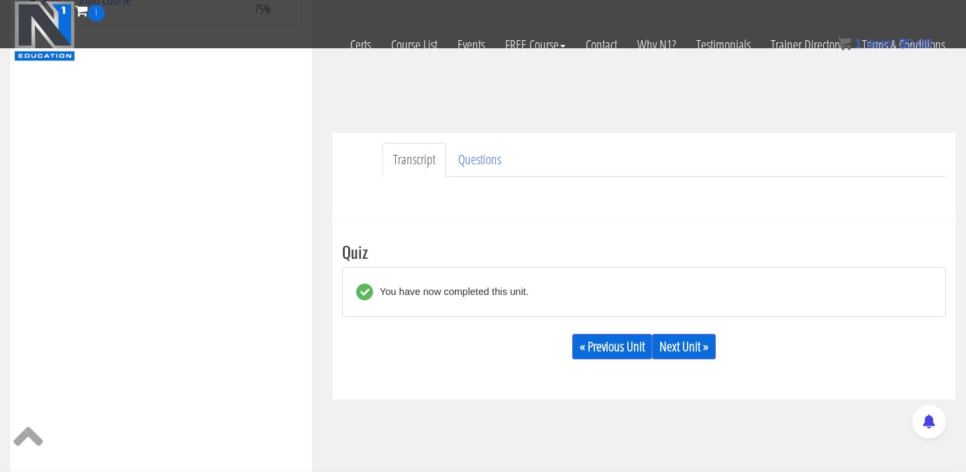
scroll to position [352, 0]
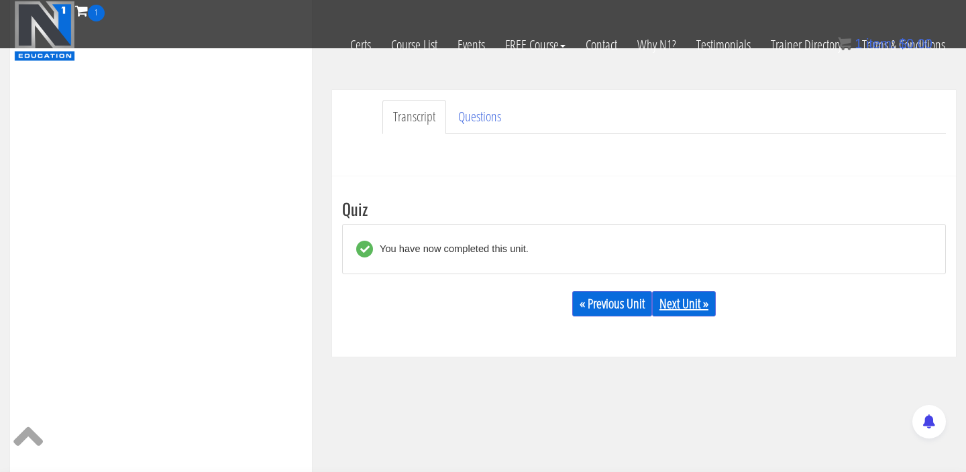
click at [684, 313] on link "Next Unit »" at bounding box center [684, 303] width 64 height 25
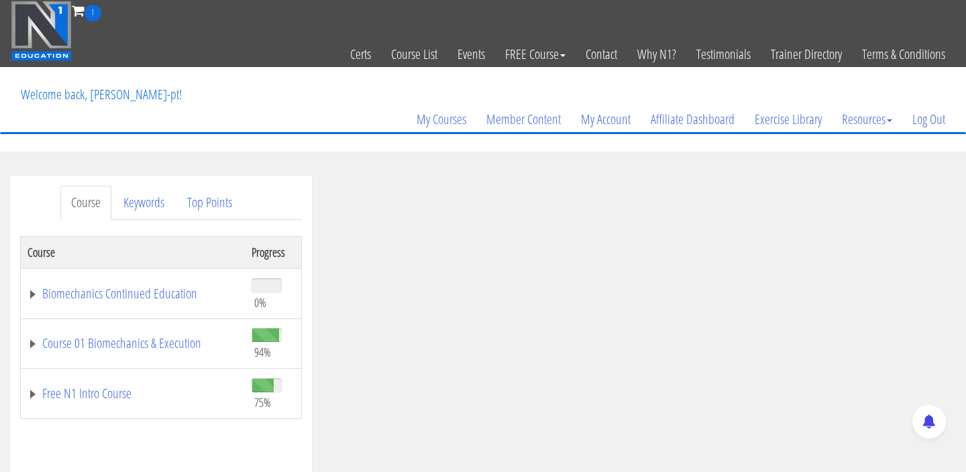
scroll to position [10, 0]
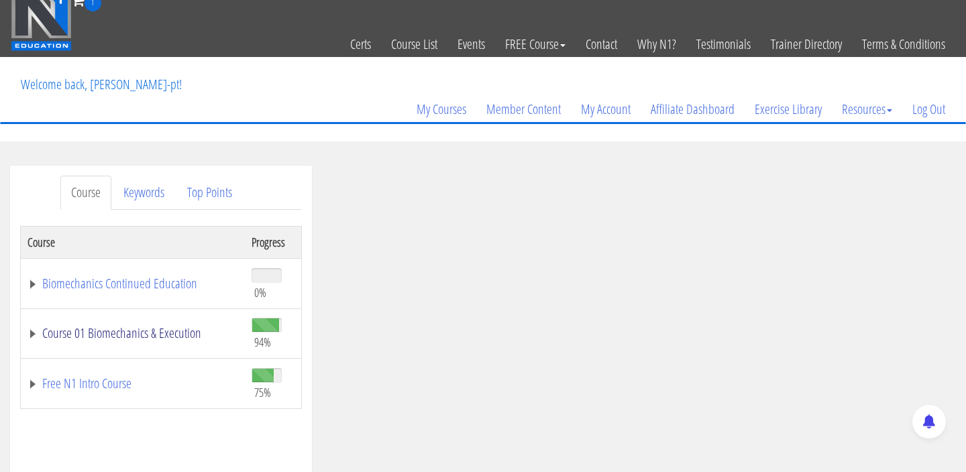
click at [153, 331] on link "Course 01 Biomechanics & Execution" at bounding box center [133, 333] width 211 height 13
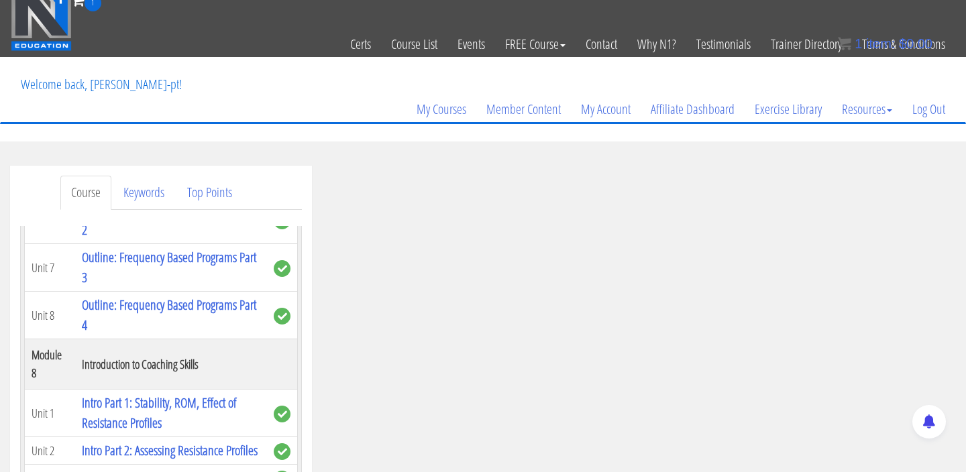
scroll to position [1940, 0]
